Goal: Task Accomplishment & Management: Use online tool/utility

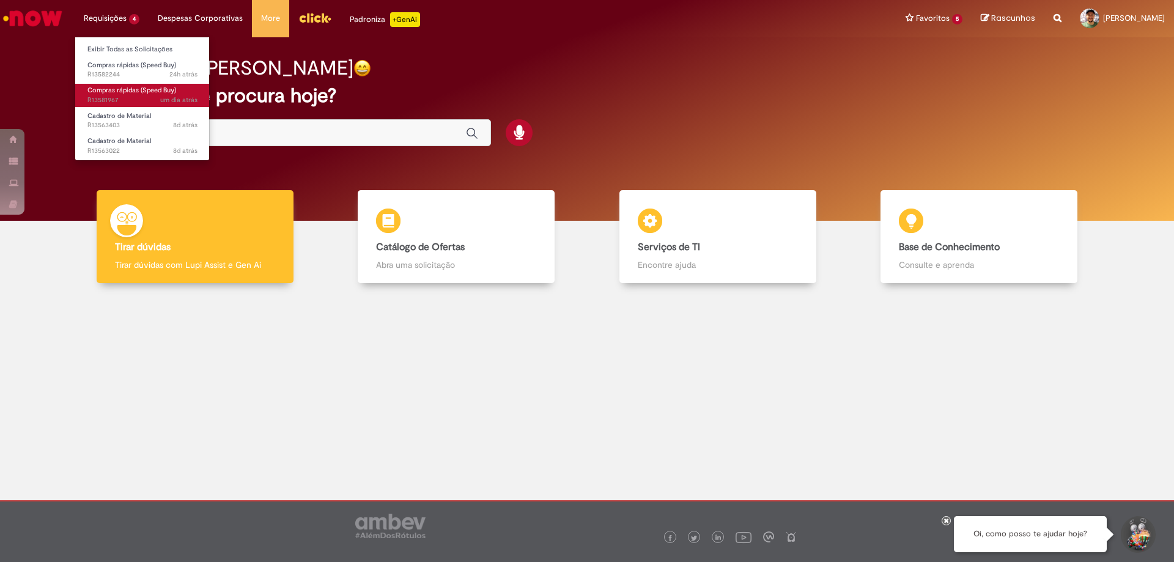
click at [104, 92] on span "Compras rápidas (Speed Buy)" at bounding box center [131, 90] width 89 height 9
